Goal: Information Seeking & Learning: Learn about a topic

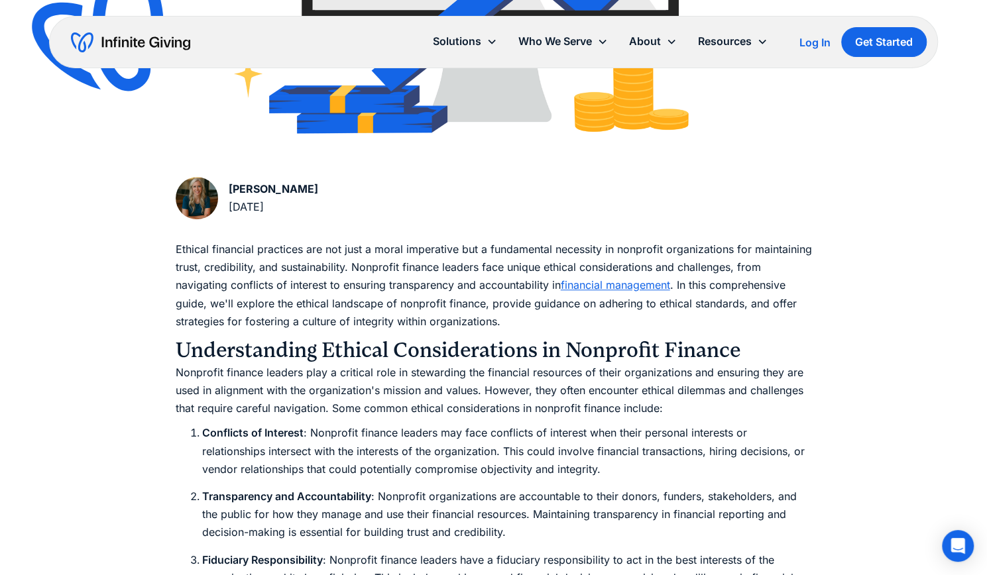
scroll to position [652, 0]
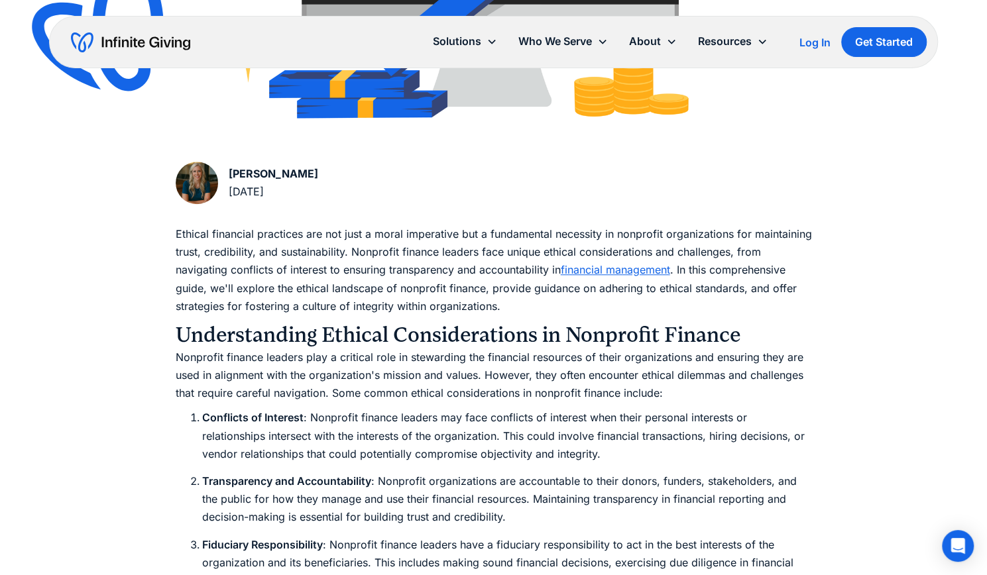
click at [217, 177] on img at bounding box center [197, 183] width 42 height 42
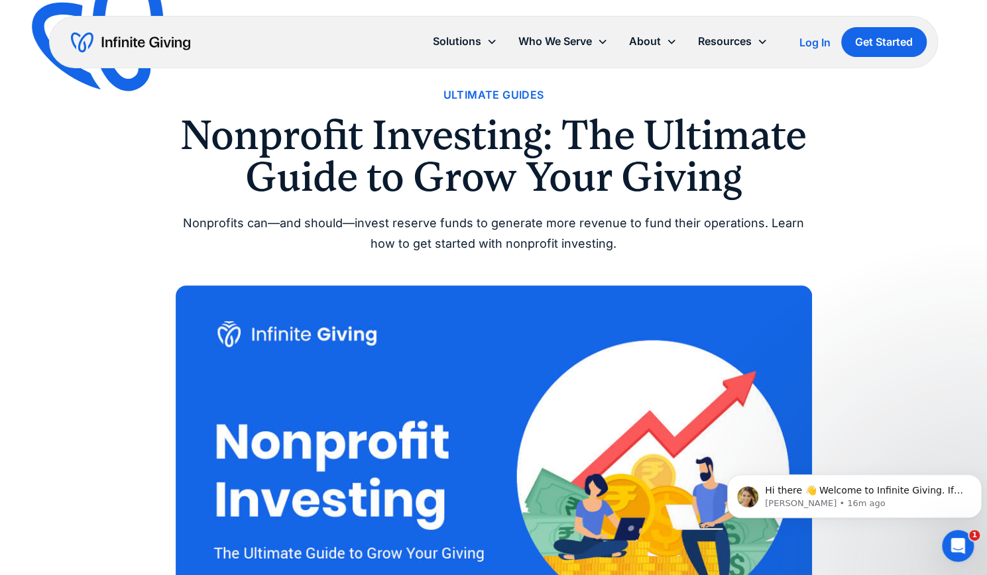
scroll to position [40, 0]
